Goal: Information Seeking & Learning: Learn about a topic

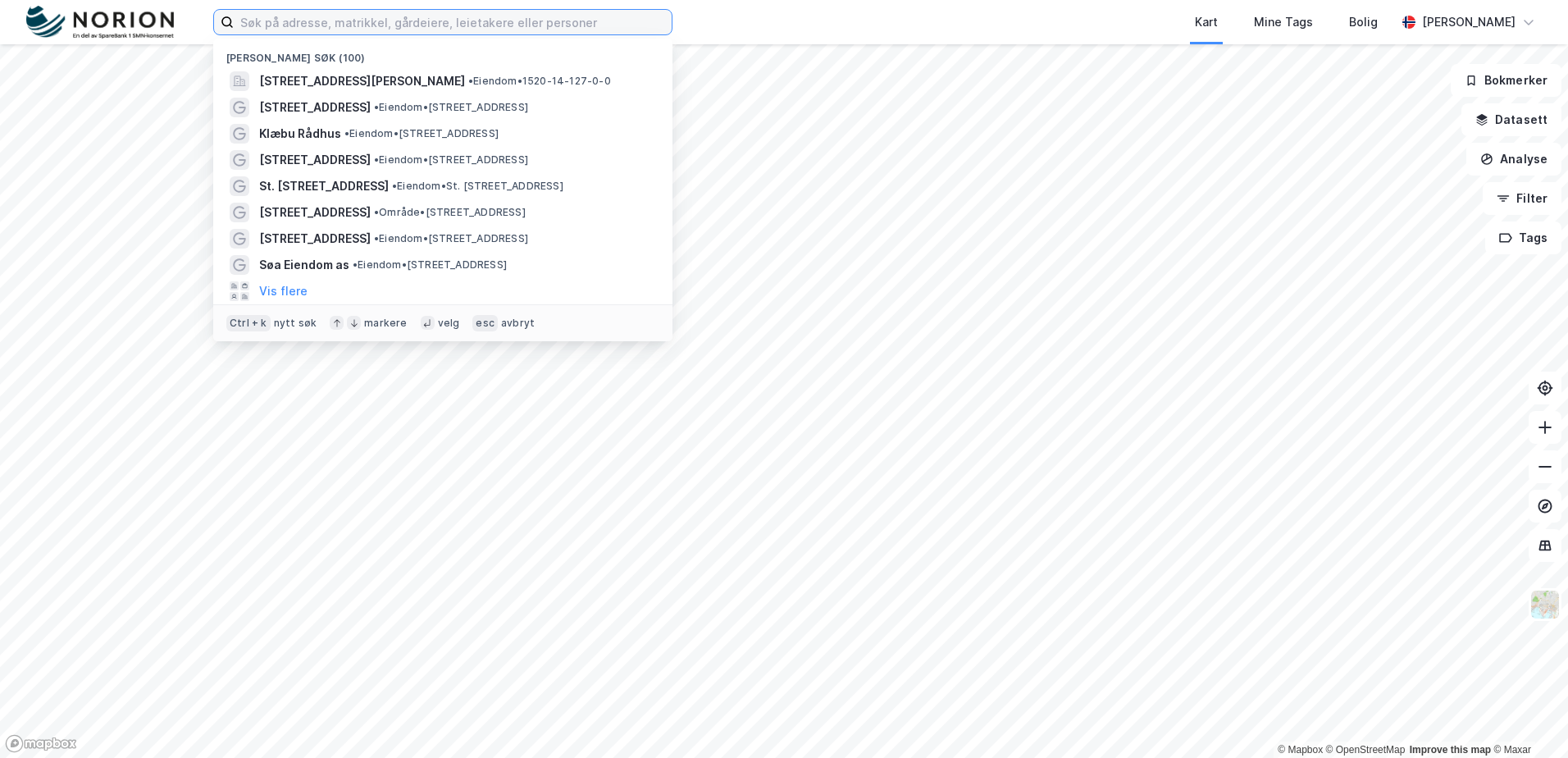
click at [265, 28] on input at bounding box center [452, 22] width 438 height 24
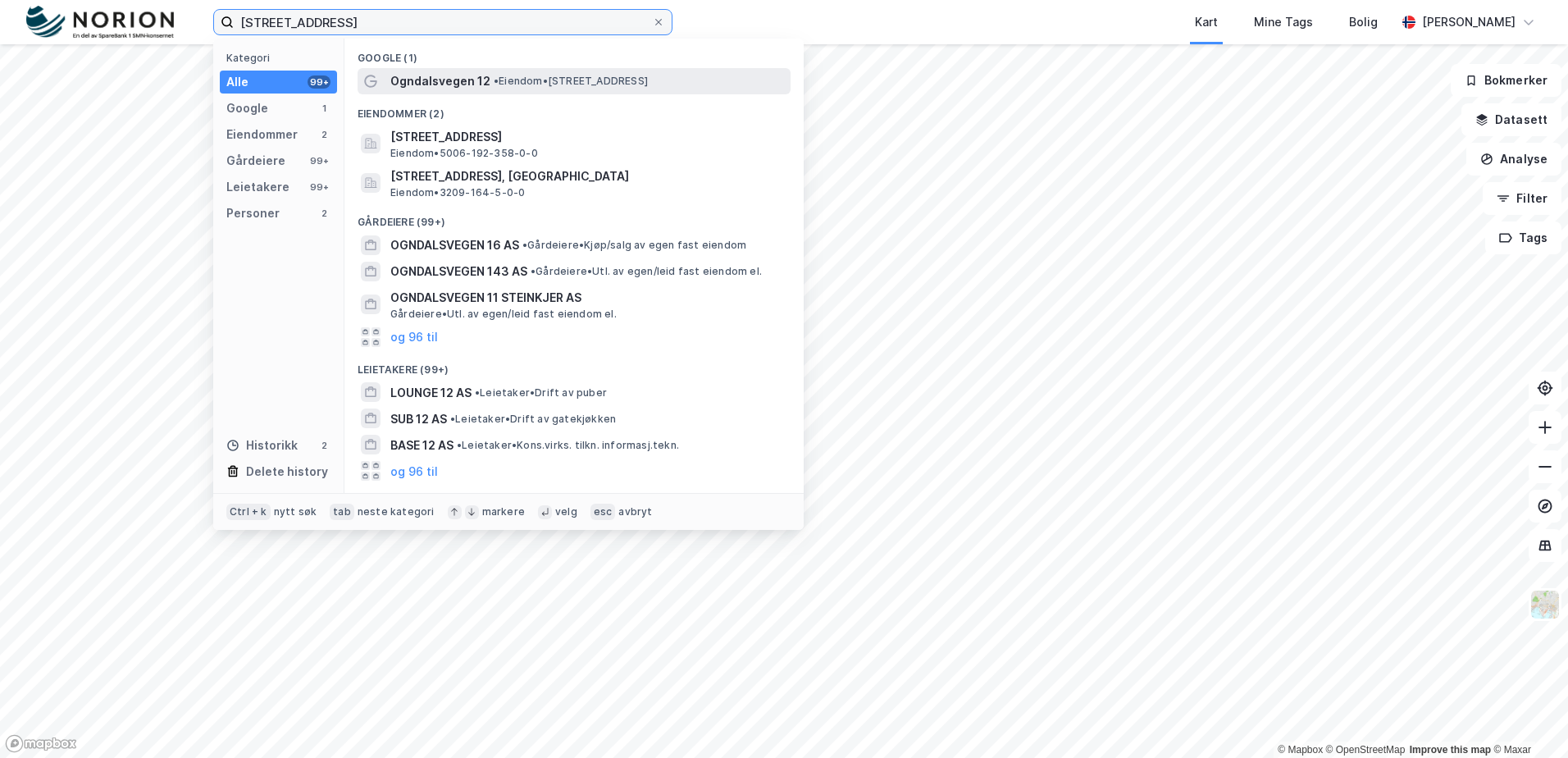
type input "[STREET_ADDRESS]"
click at [561, 72] on div "Ogndalsvegen 12 • Eiendom • Ogndalsvegen 12, 7718 Steinkjer" at bounding box center [589, 81] width 397 height 20
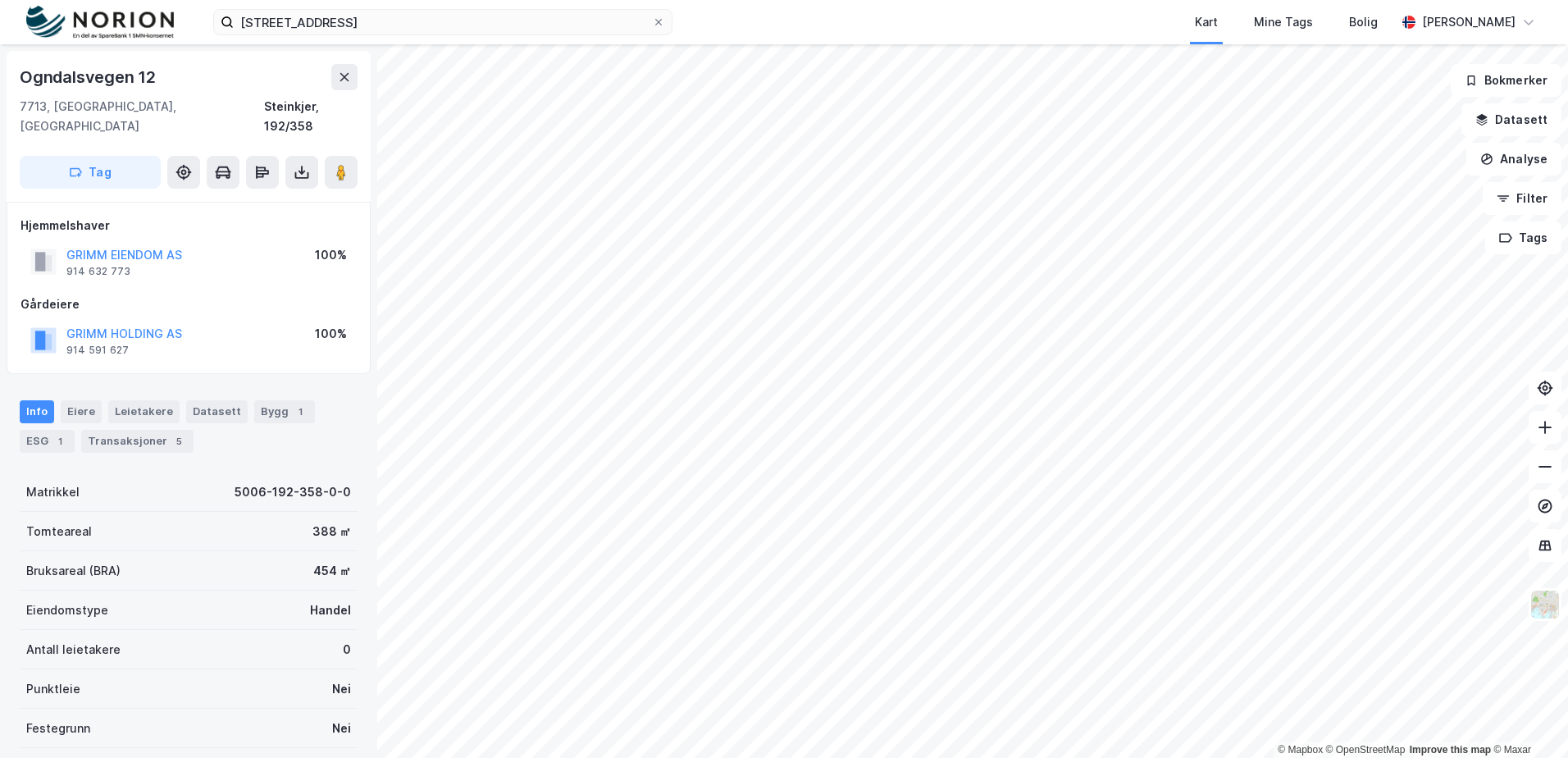
click at [280, 159] on div "Tag" at bounding box center [189, 172] width 338 height 33
click at [296, 172] on icon at bounding box center [302, 175] width 14 height 7
click at [252, 225] on div "Last ned matrikkelrapport" at bounding box center [240, 231] width 135 height 13
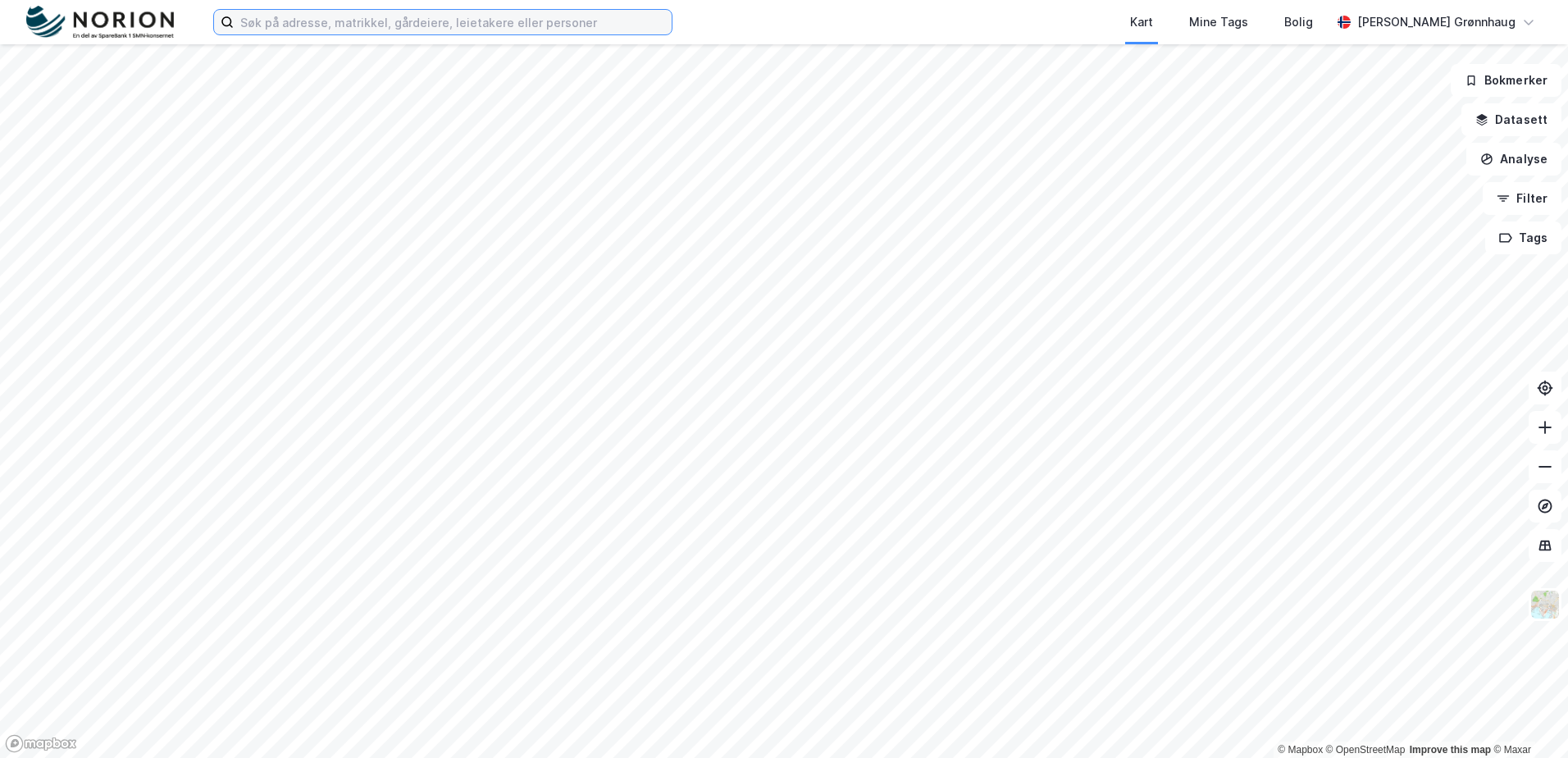
click at [283, 21] on input at bounding box center [452, 22] width 438 height 24
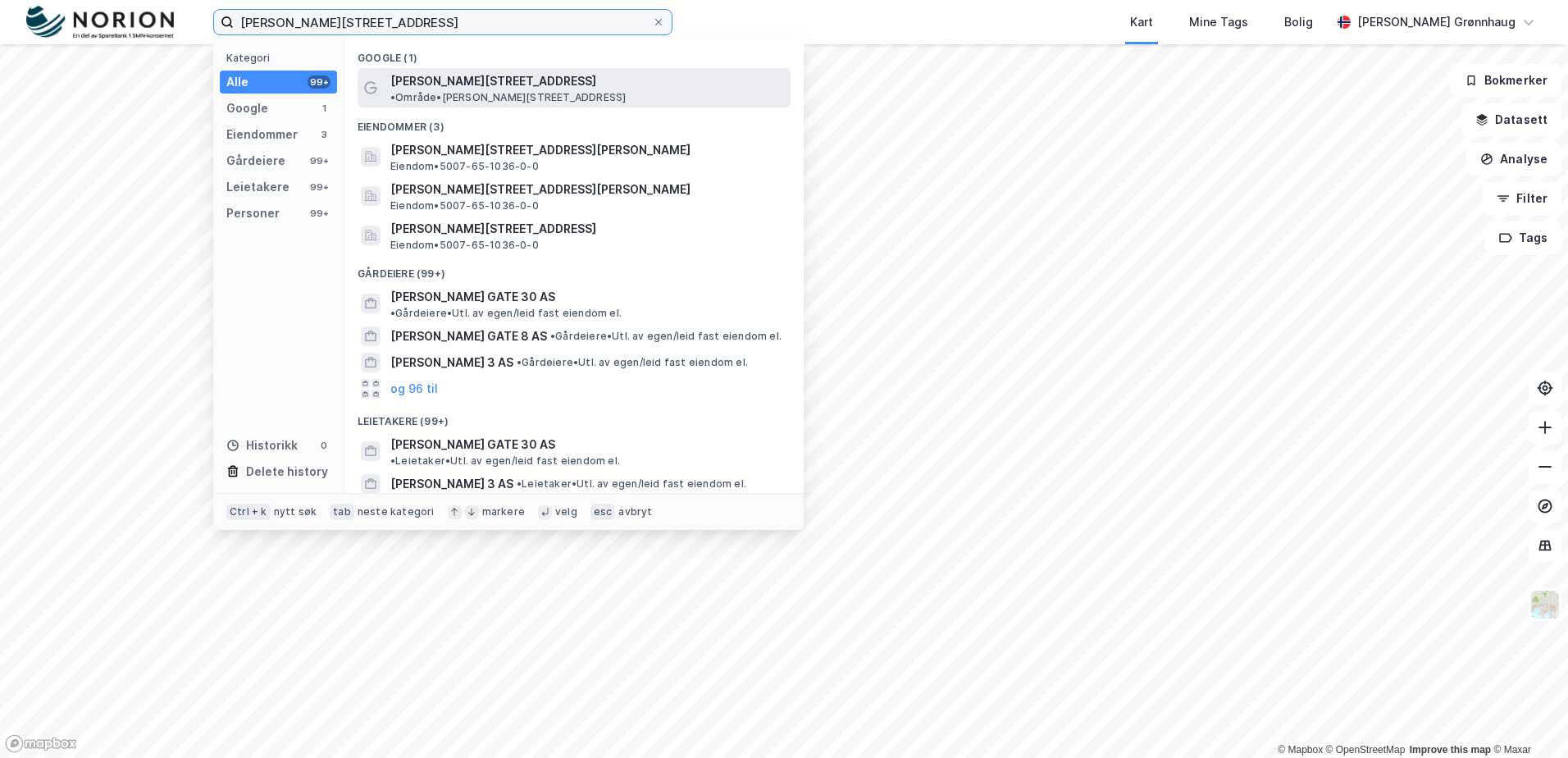
type input "abel meyers gate 3"
click at [541, 91] on span "• Område • Abel Meyers gate 3, 7800 Namsos" at bounding box center [508, 98] width 235 height 13
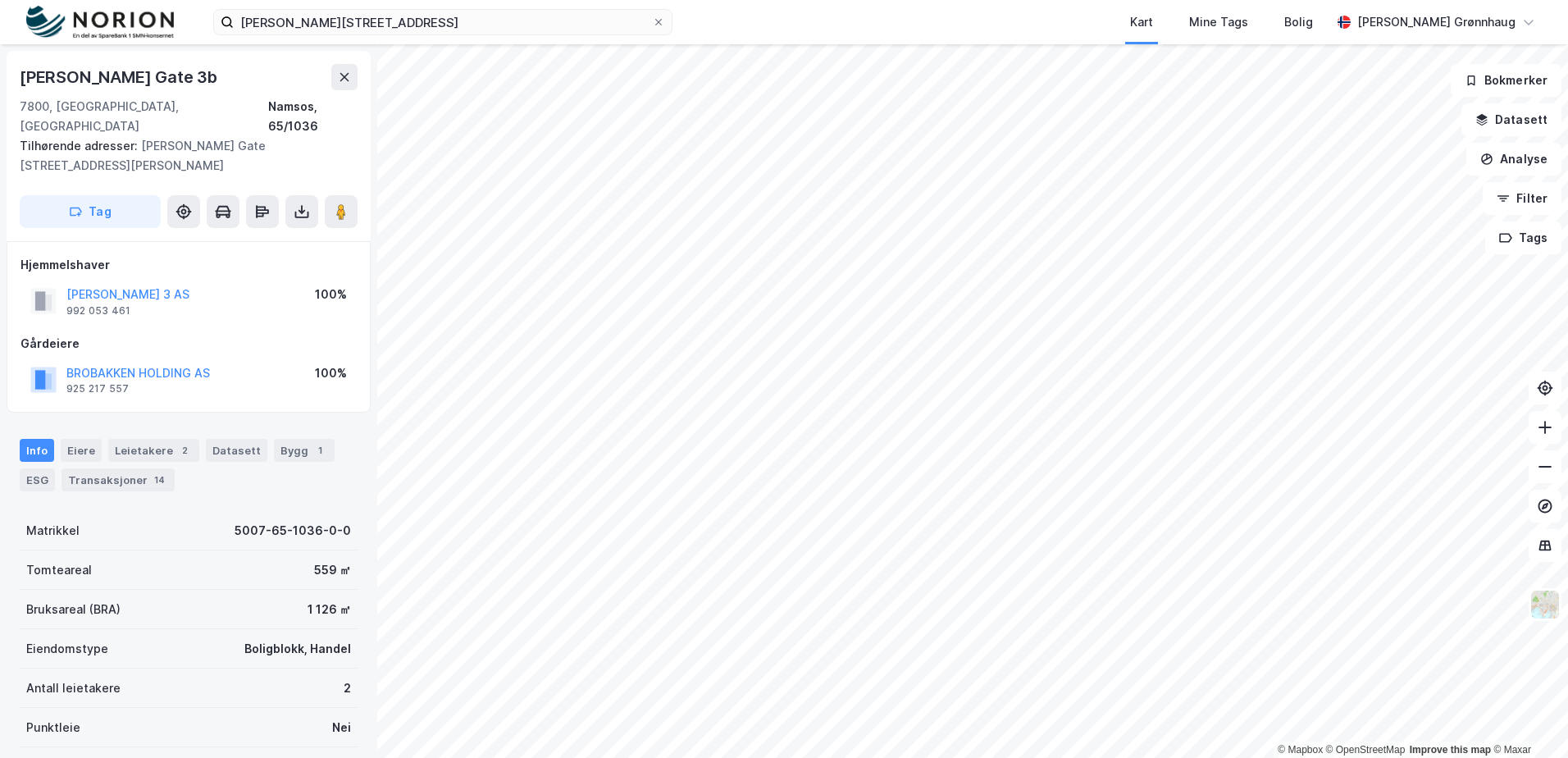
drag, startPoint x: 85, startPoint y: 465, endPoint x: 209, endPoint y: 482, distance: 125.2
click at [85, 468] on div "Transaksjoner 14" at bounding box center [118, 480] width 113 height 23
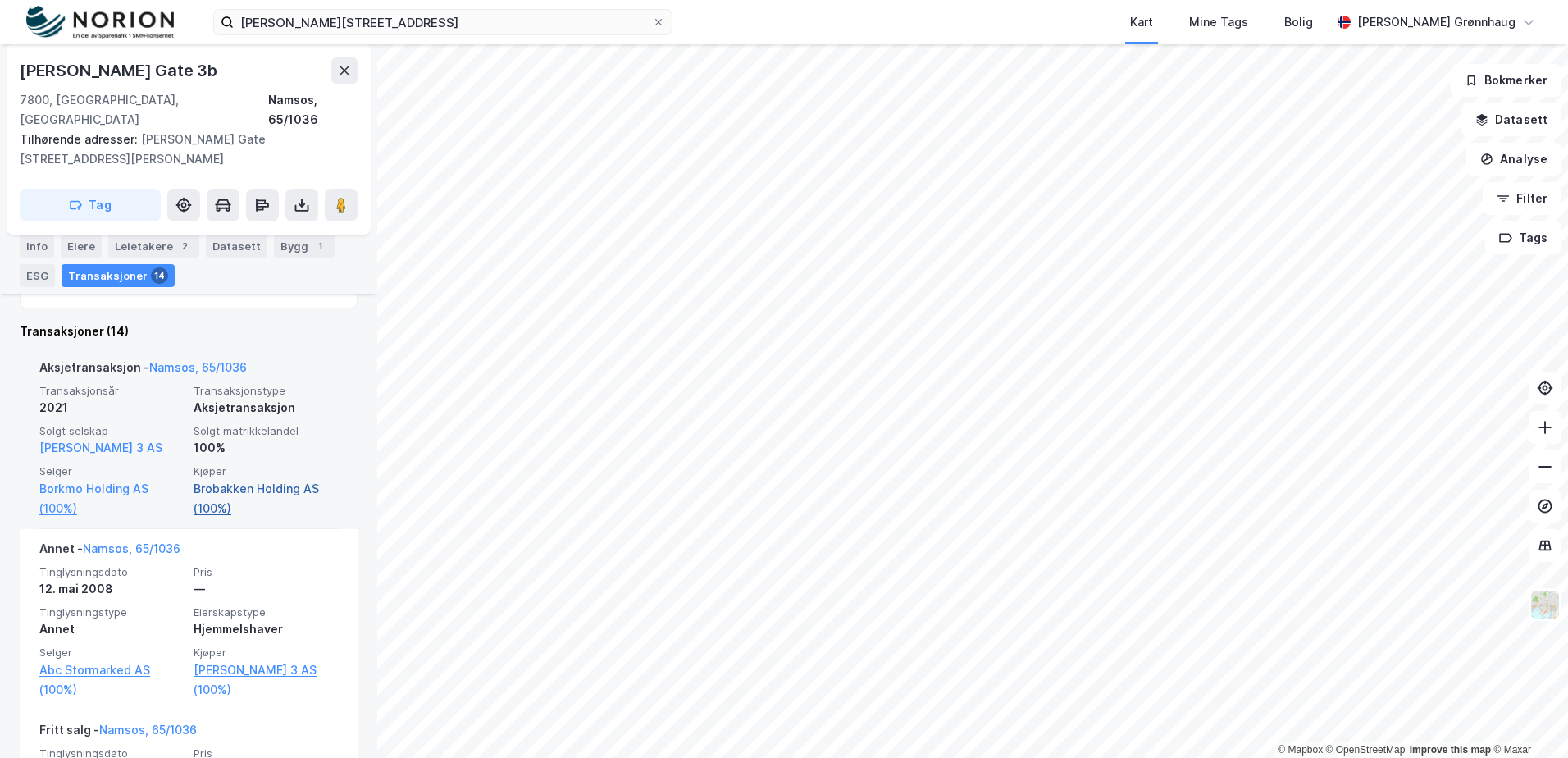
scroll to position [287, 0]
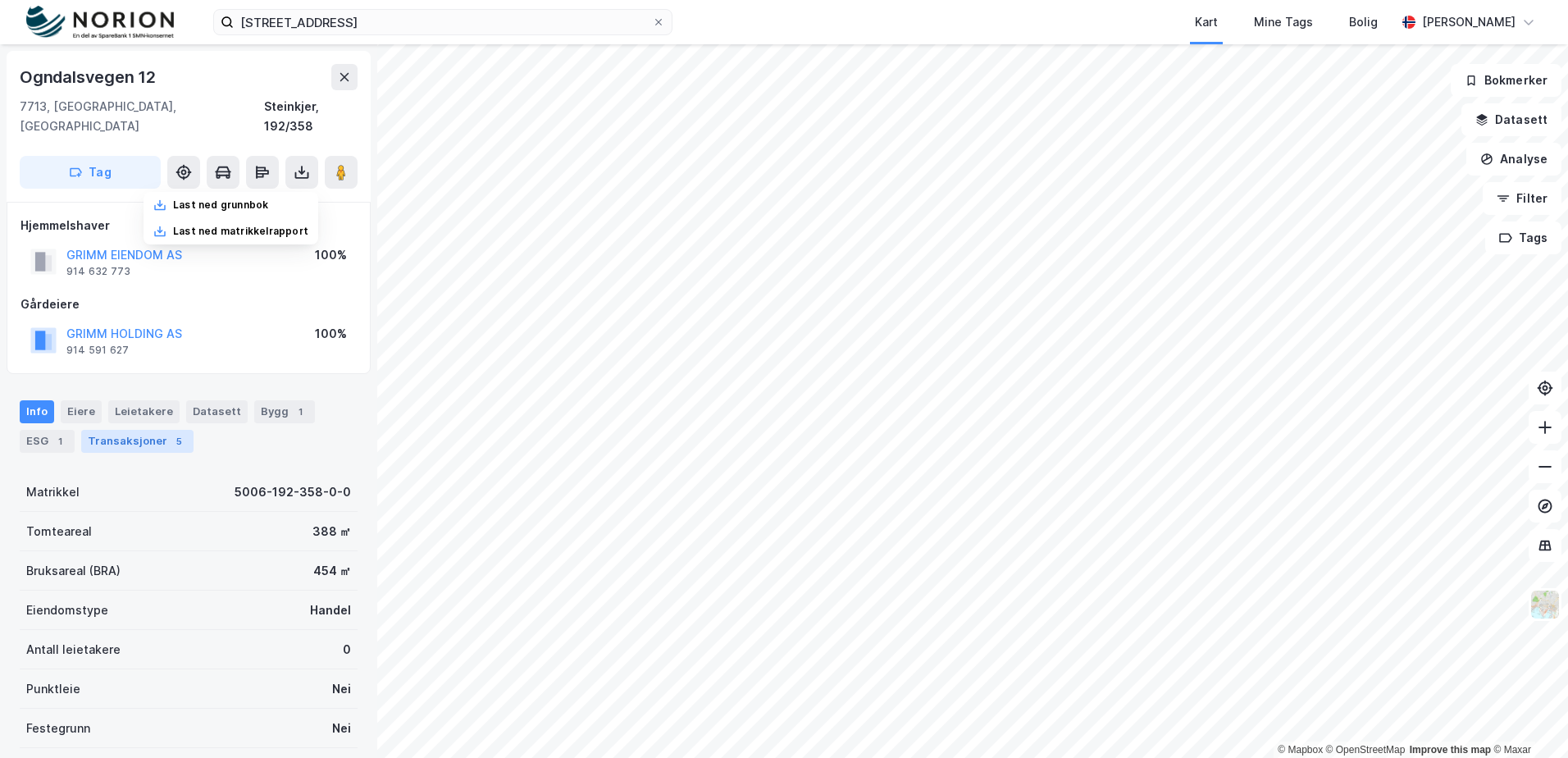
click at [159, 430] on div "Transaksjoner 5" at bounding box center [137, 442] width 113 height 23
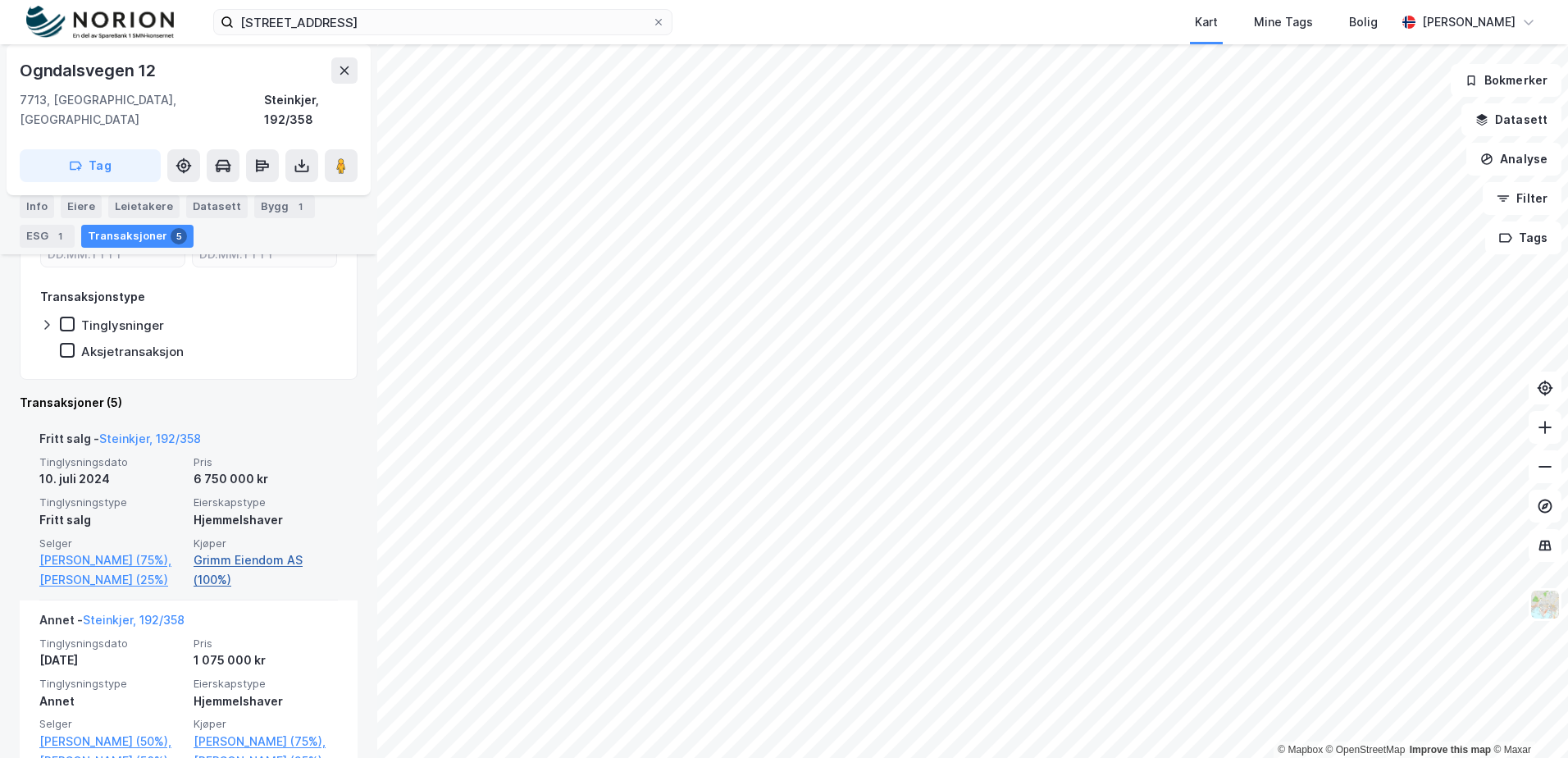
scroll to position [328, 0]
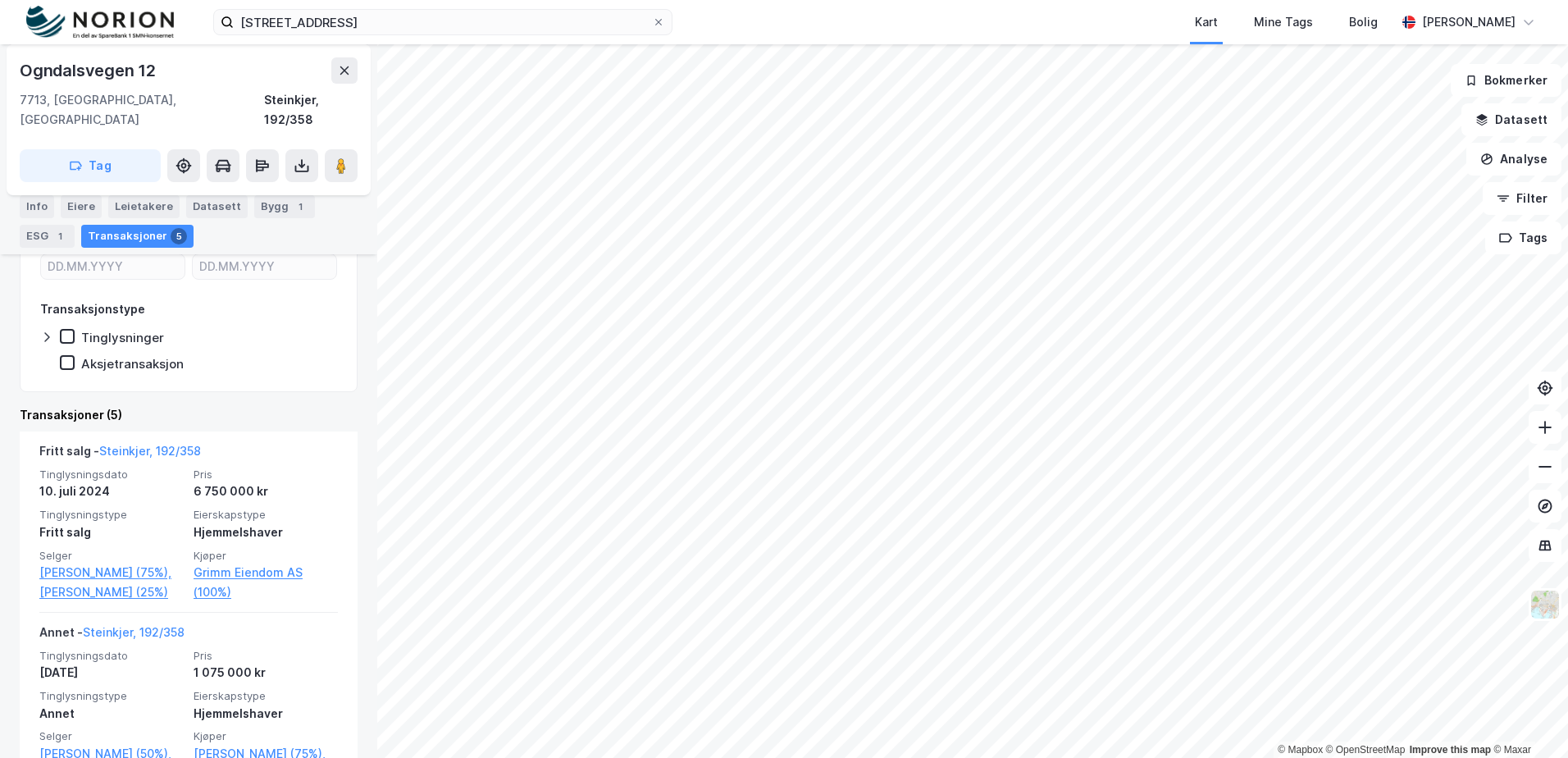
click at [36, 207] on div "Info" at bounding box center [37, 207] width 34 height 23
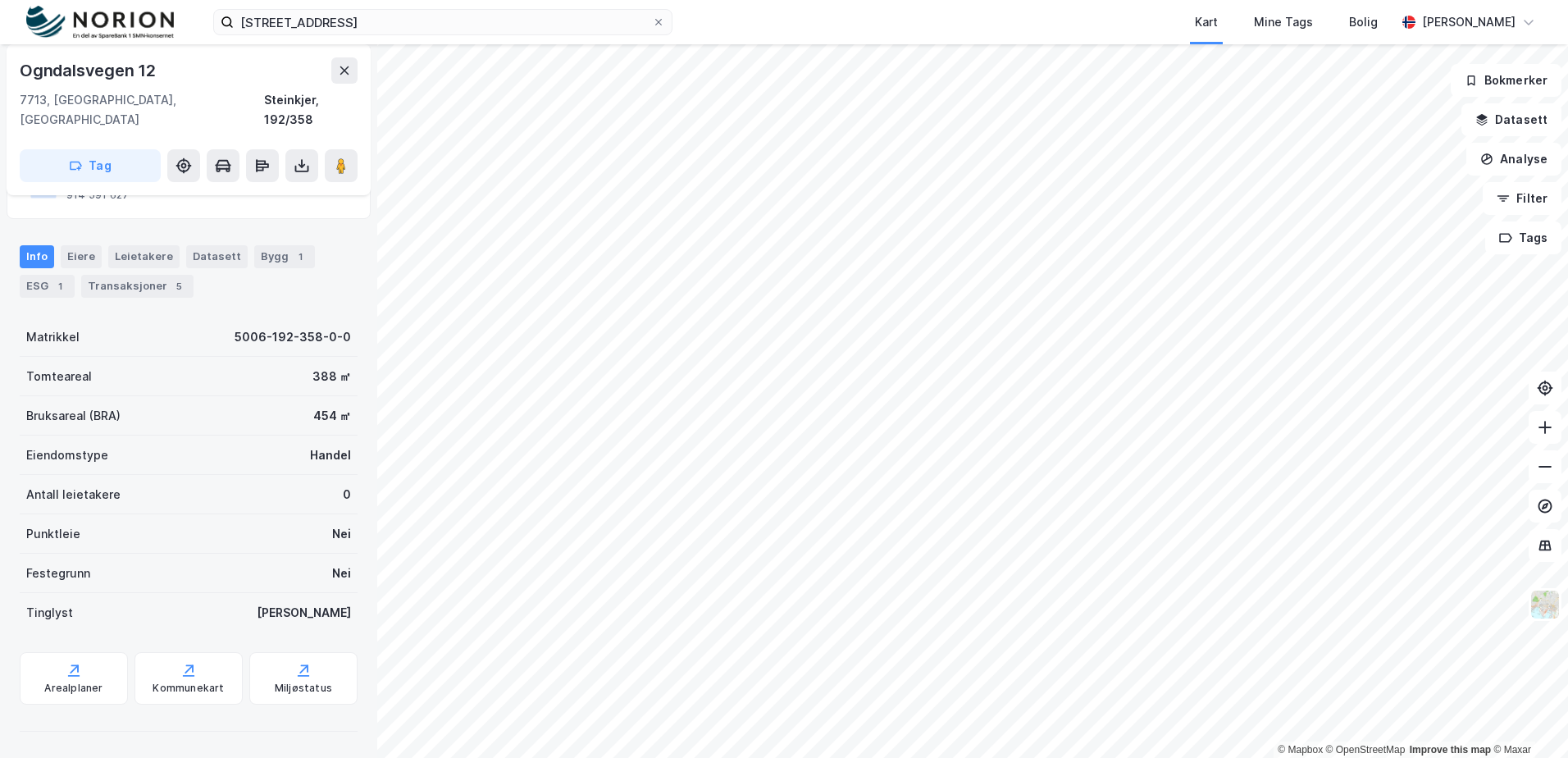
scroll to position [135, 0]
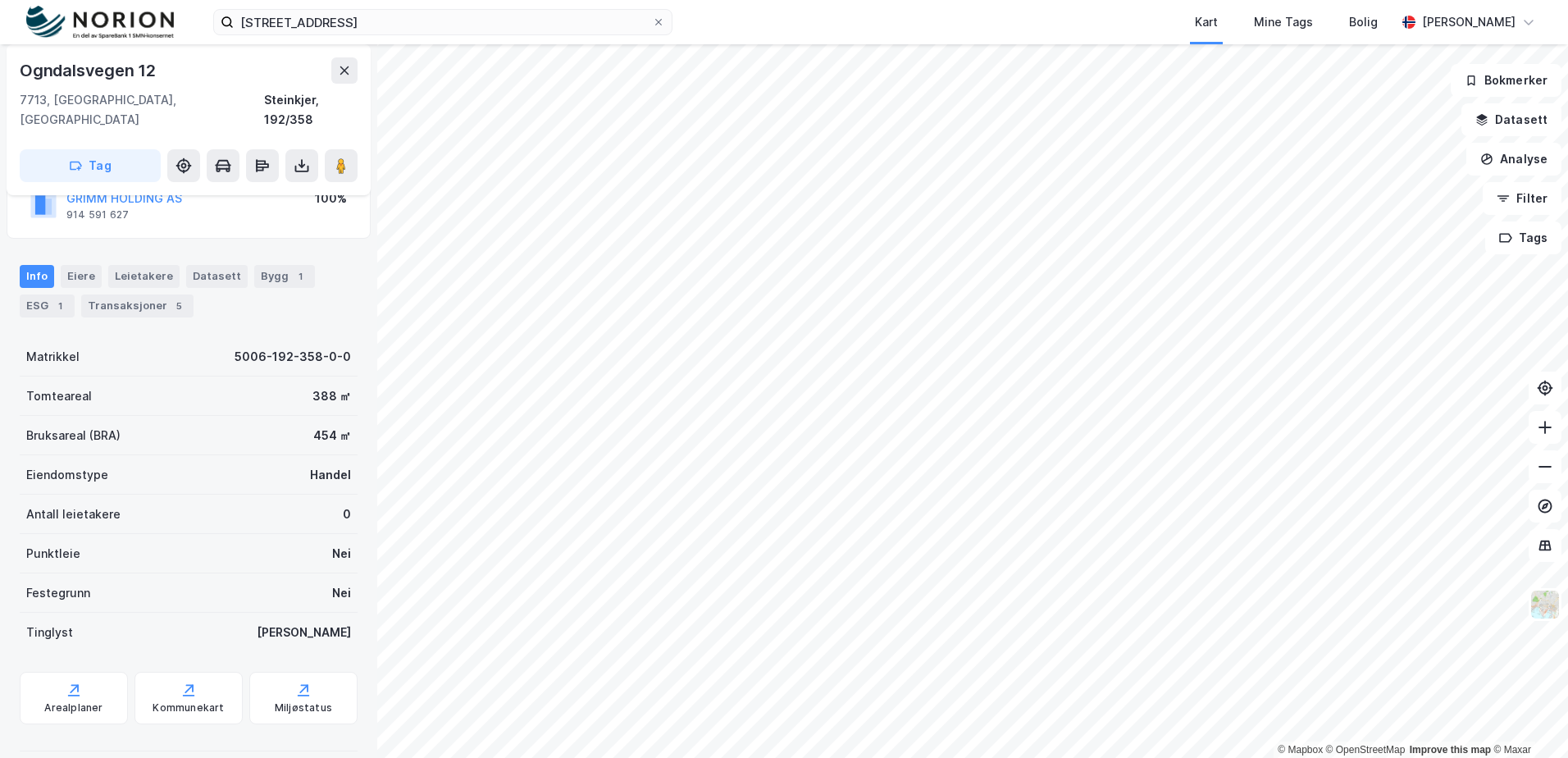
click at [18, 291] on div "Info [PERSON_NAME] Datasett Bygg 1 ESG 1 Transaksjoner 5" at bounding box center [189, 285] width 377 height 78
click at [23, 295] on div "ESG 1" at bounding box center [48, 306] width 55 height 23
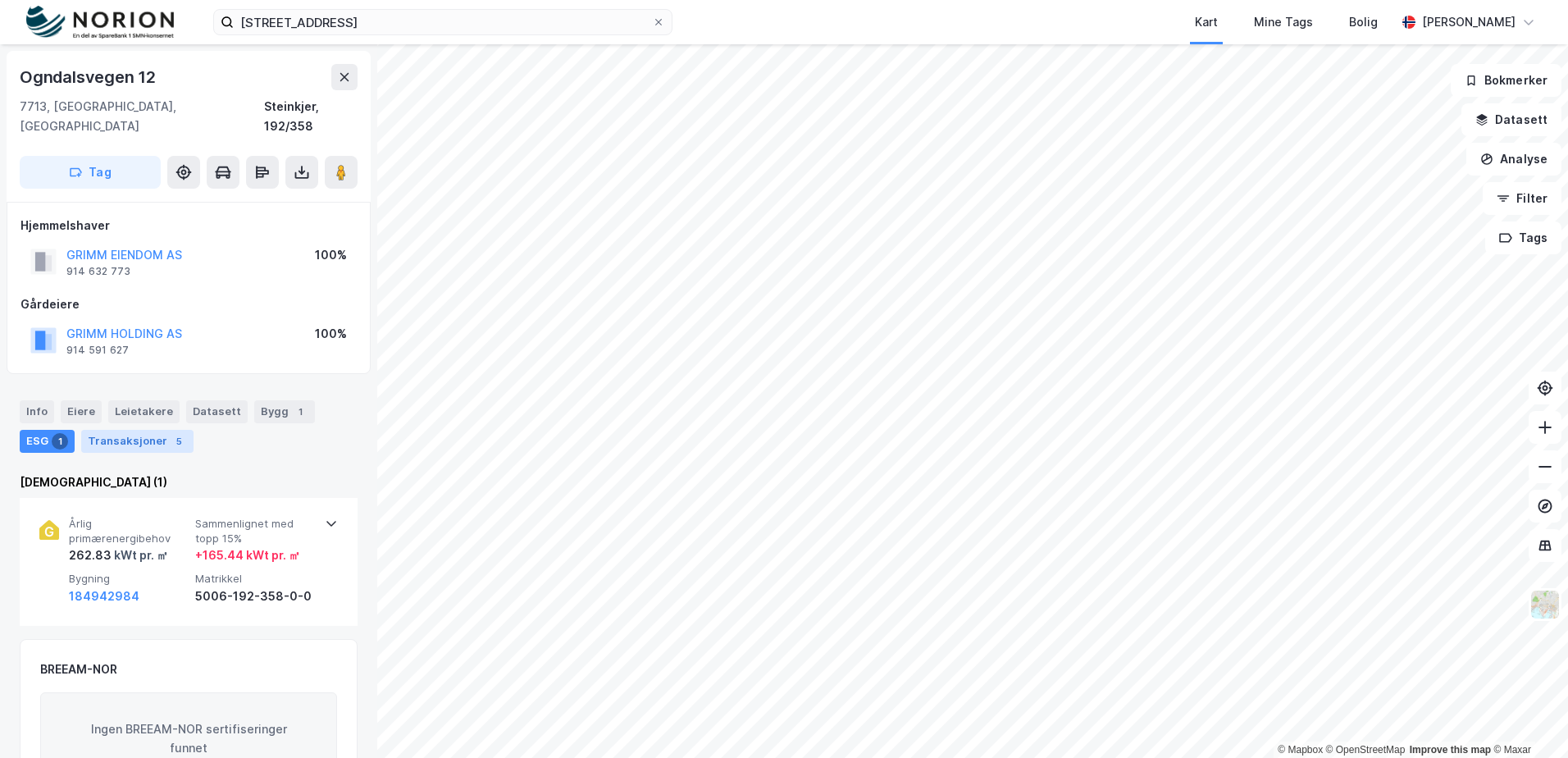
click at [139, 430] on div "Transaksjoner 5" at bounding box center [137, 442] width 113 height 23
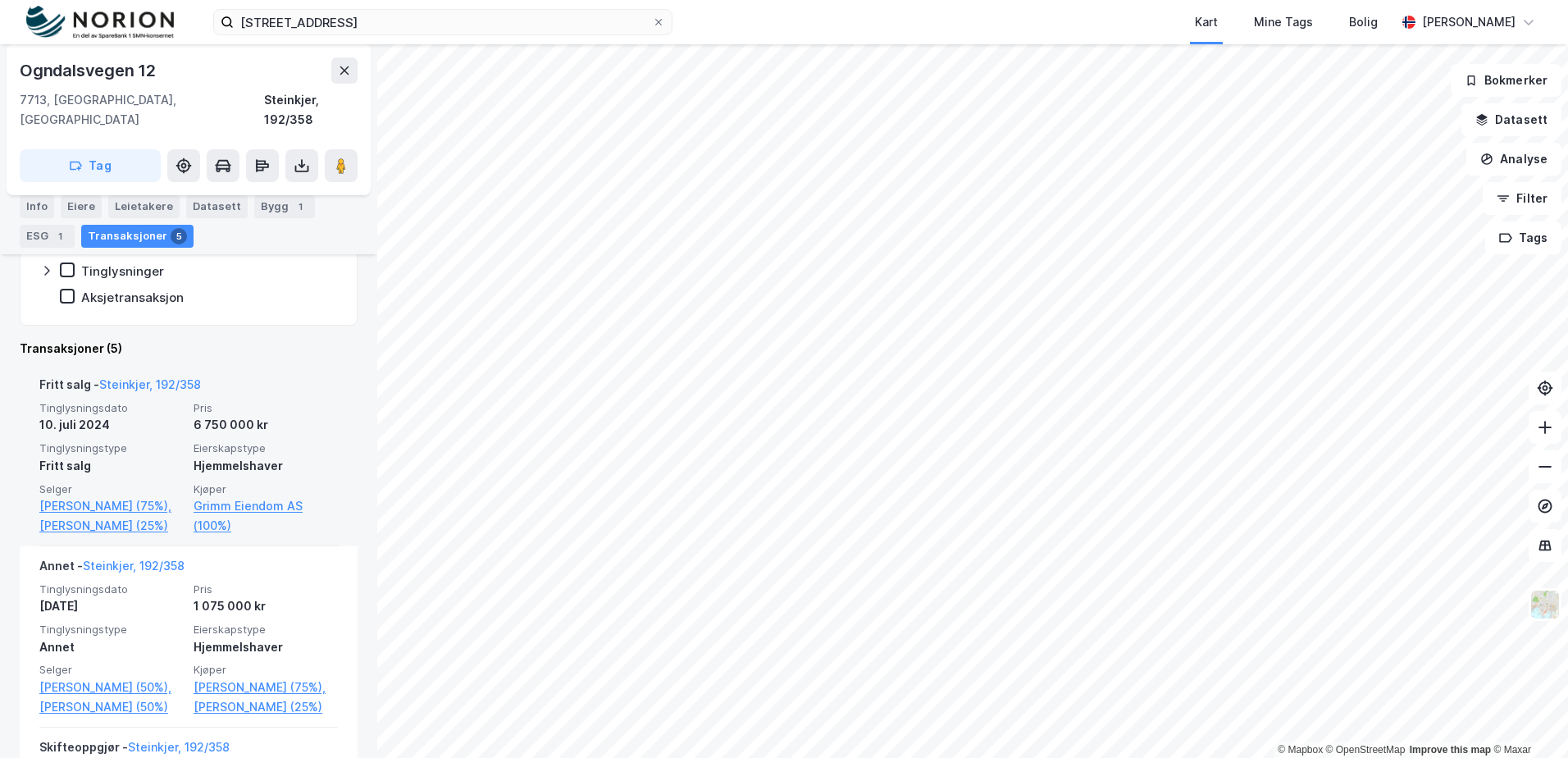
scroll to position [410, 0]
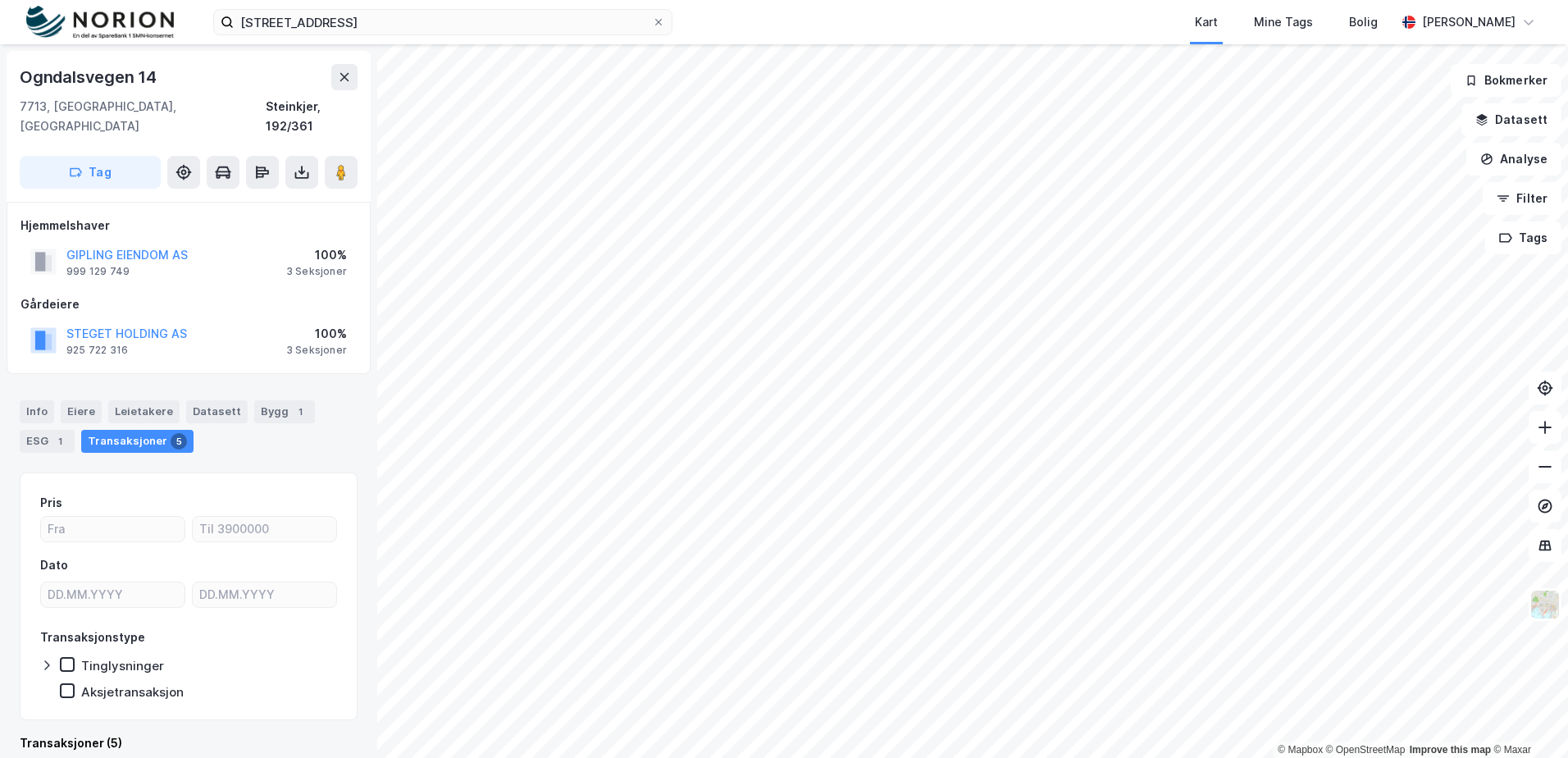
scroll to position [2, 0]
